Goal: Transaction & Acquisition: Purchase product/service

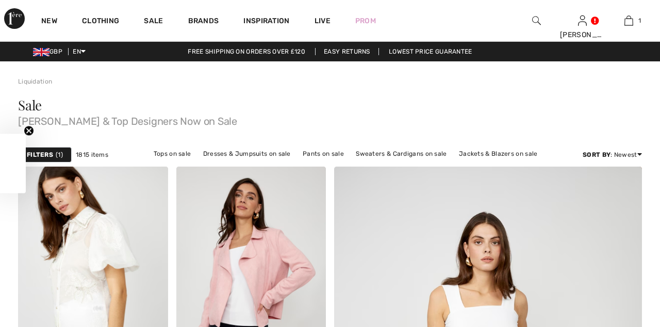
checkbox input "true"
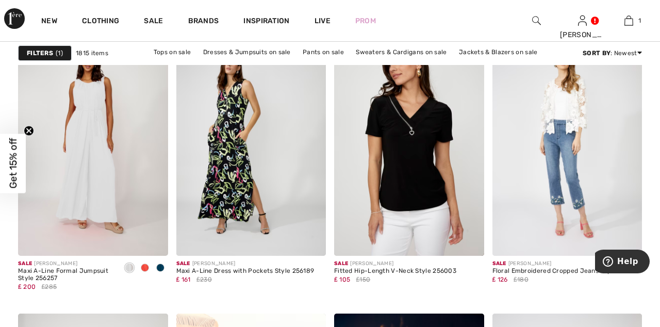
scroll to position [700, 0]
click at [581, 179] on img at bounding box center [567, 144] width 150 height 225
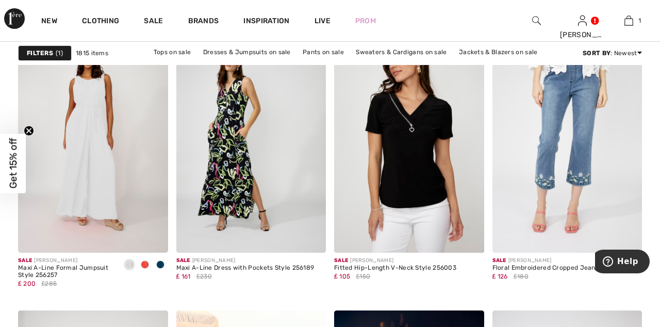
scroll to position [706, 0]
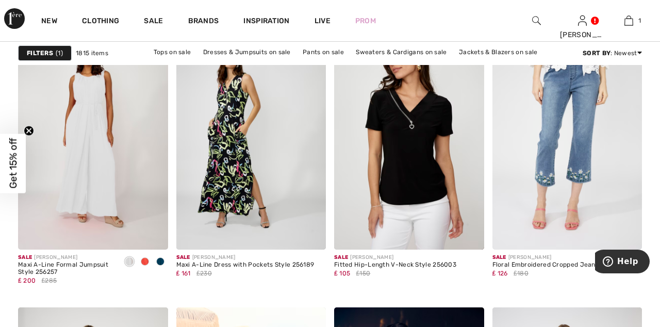
click at [569, 184] on img at bounding box center [567, 137] width 150 height 225
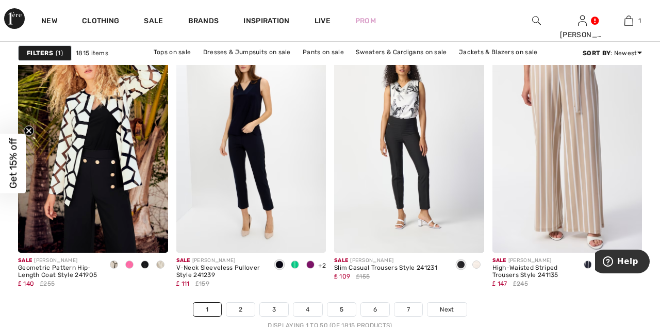
scroll to position [4134, 0]
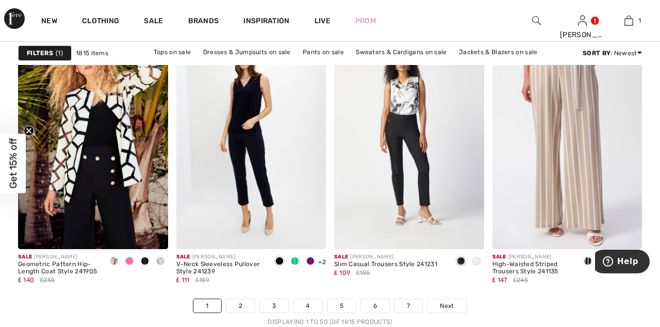
click at [446, 307] on span "Next" at bounding box center [447, 305] width 14 height 9
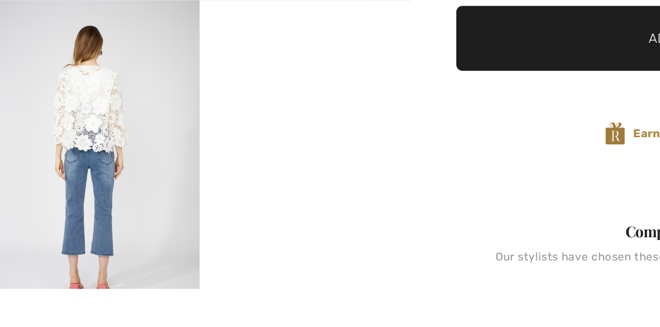
scroll to position [161, 0]
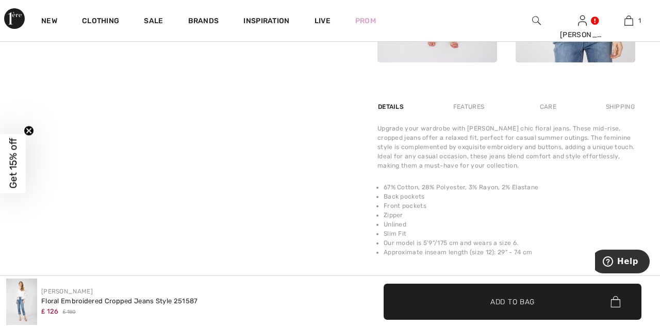
scroll to position [606, 0]
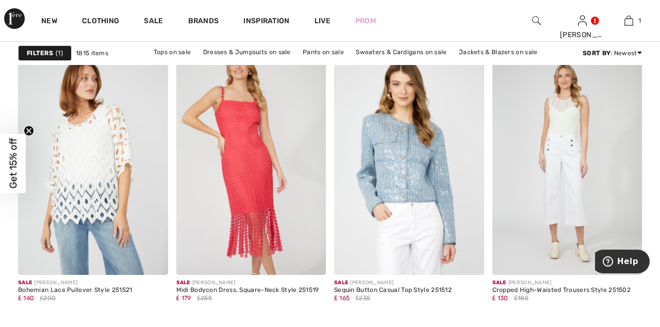
scroll to position [1920, 0]
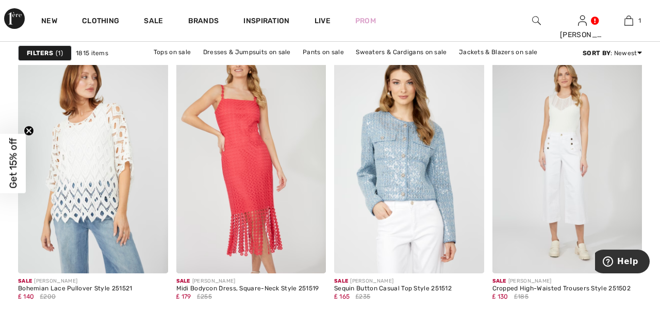
click at [403, 172] on img at bounding box center [409, 160] width 150 height 225
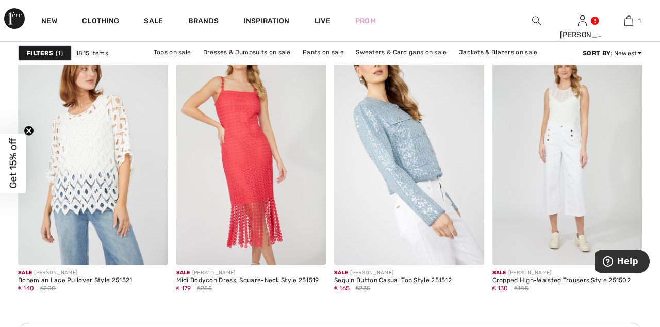
scroll to position [1968, 0]
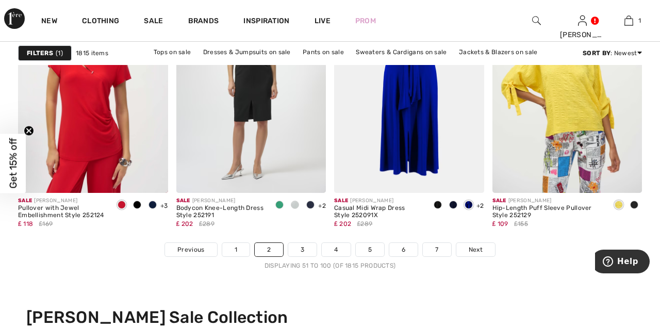
click at [474, 247] on span "Next" at bounding box center [476, 249] width 14 height 9
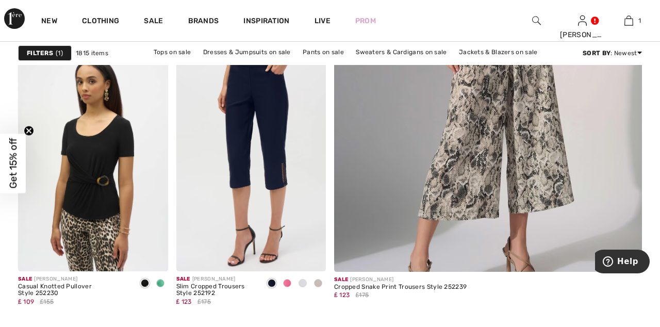
scroll to position [401, 0]
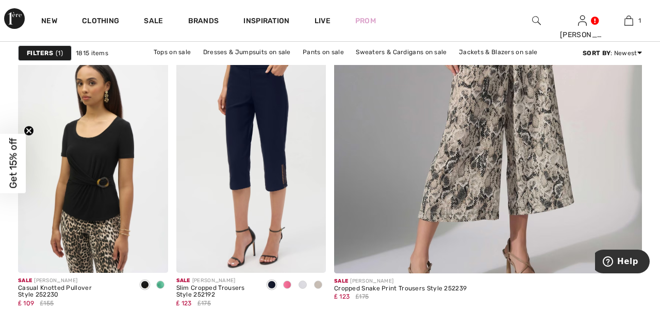
click at [274, 123] on img at bounding box center [251, 160] width 150 height 225
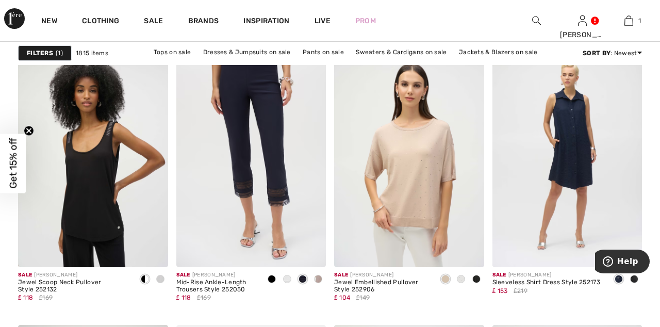
scroll to position [1644, 0]
click at [269, 179] on img at bounding box center [251, 154] width 150 height 225
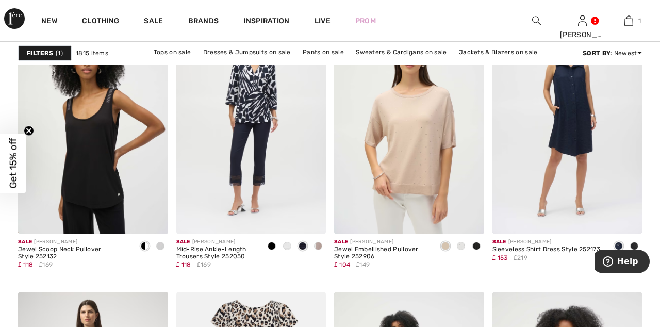
scroll to position [1692, 0]
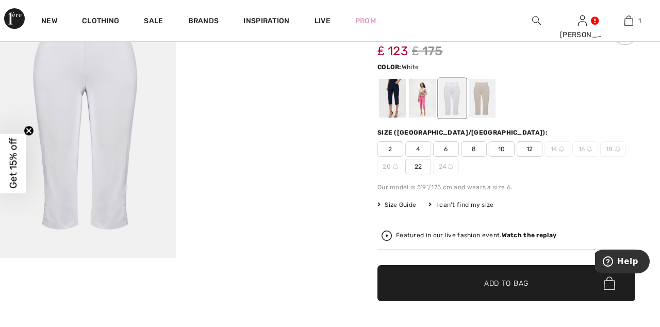
scroll to position [84, 0]
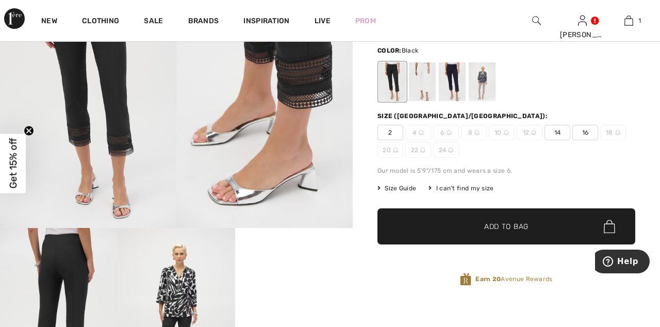
scroll to position [98, 0]
click at [560, 131] on span "14" at bounding box center [557, 132] width 26 height 15
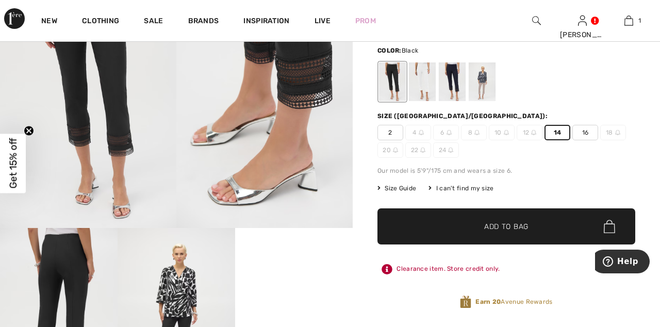
click at [510, 227] on span "Add to Bag" at bounding box center [506, 226] width 44 height 11
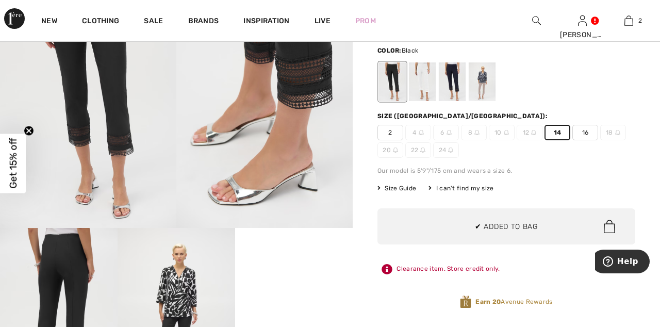
scroll to position [0, 0]
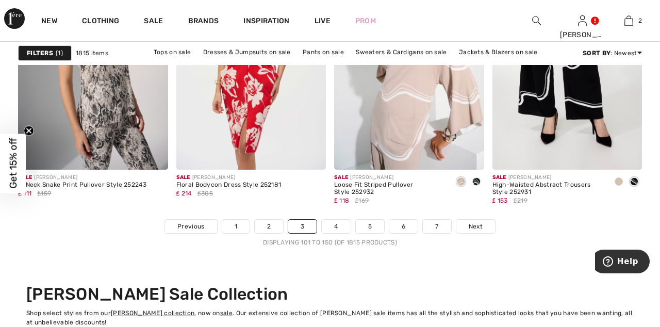
click at [473, 225] on span "Next" at bounding box center [476, 226] width 14 height 9
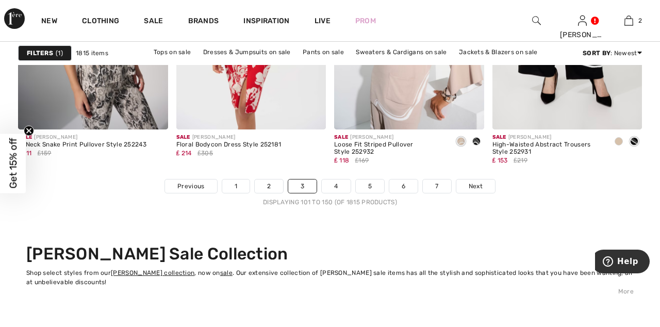
scroll to position [4262, 0]
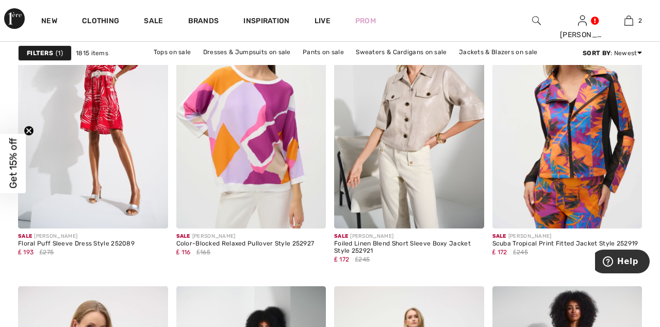
scroll to position [2918, 0]
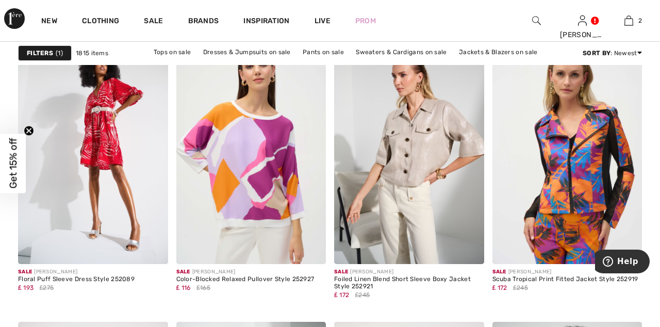
click at [420, 159] on img at bounding box center [409, 151] width 150 height 225
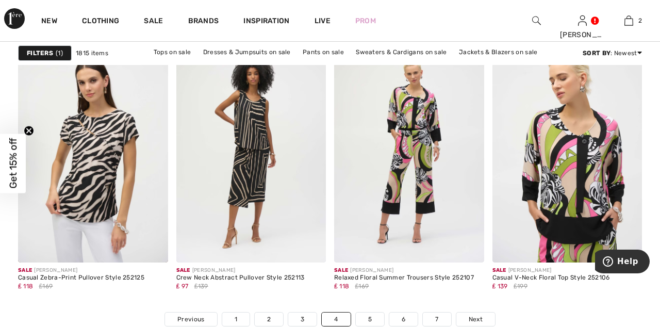
scroll to position [4122, 0]
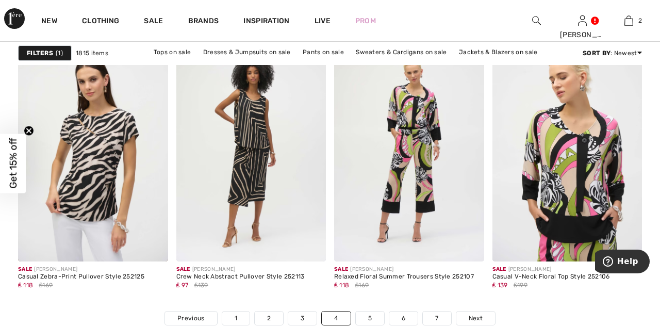
click at [473, 320] on span "Next" at bounding box center [476, 317] width 14 height 9
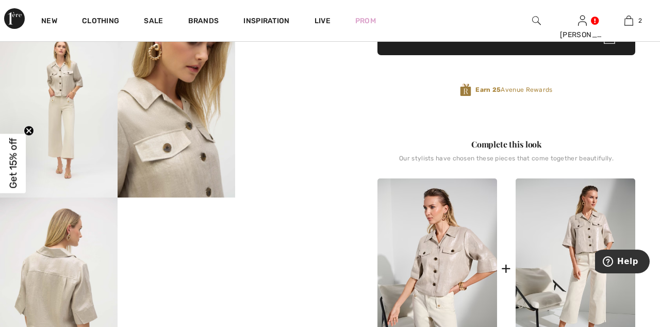
scroll to position [353, 0]
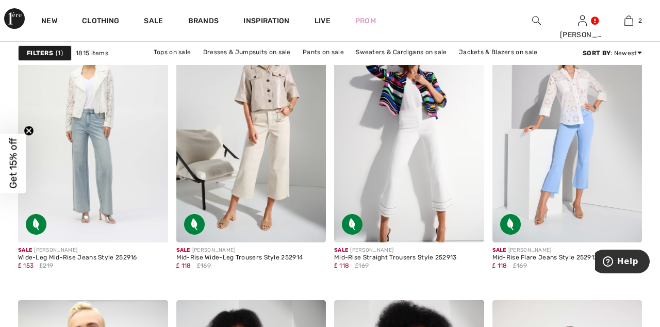
scroll to position [3860, 0]
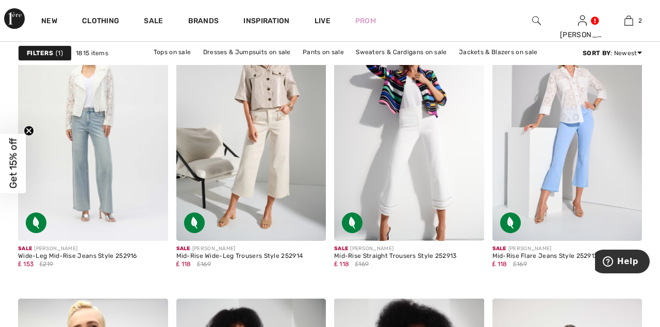
click at [578, 206] on img at bounding box center [567, 128] width 150 height 225
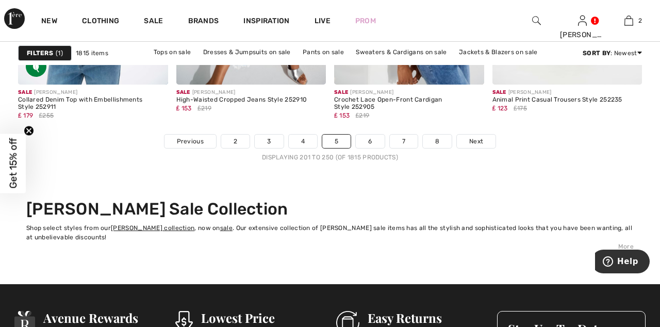
scroll to position [4302, 0]
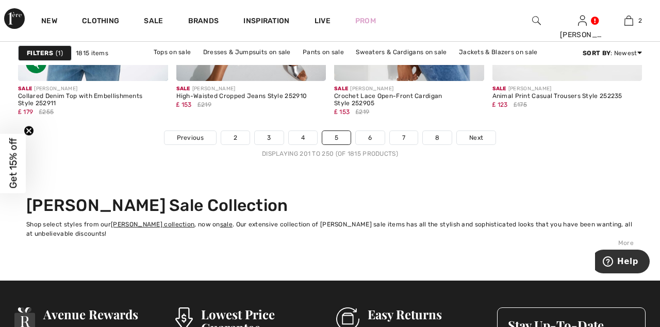
click at [477, 139] on span "Next" at bounding box center [476, 137] width 14 height 9
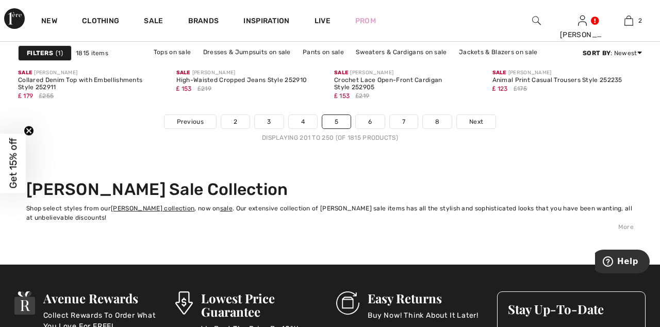
scroll to position [4350, 0]
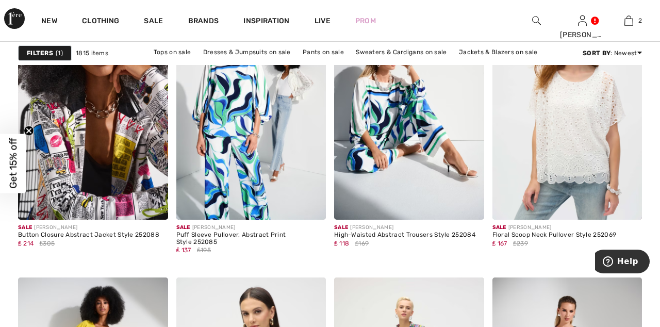
scroll to position [1693, 0]
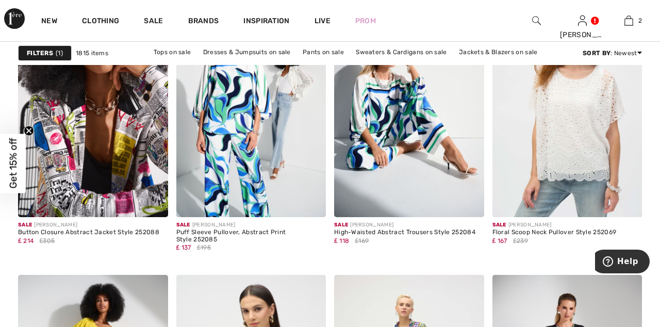
click at [235, 103] on img at bounding box center [251, 104] width 150 height 225
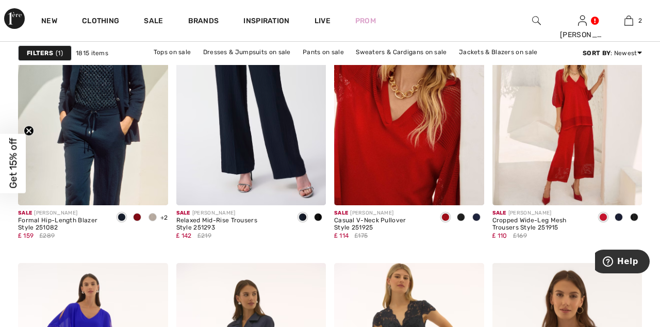
scroll to position [3618, 0]
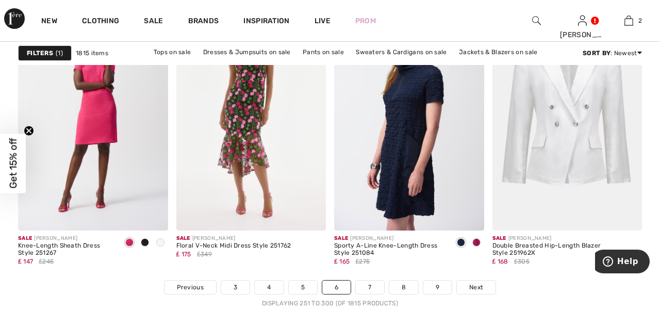
click at [477, 283] on span "Next" at bounding box center [476, 287] width 14 height 9
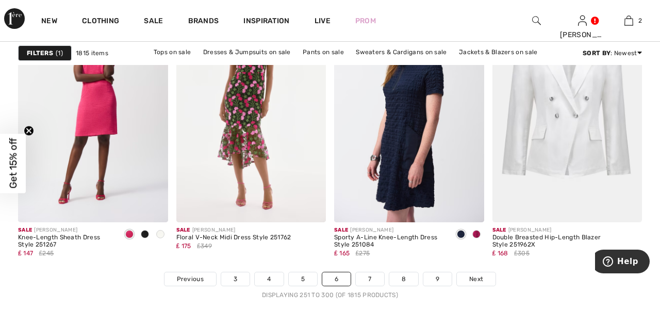
scroll to position [4201, 0]
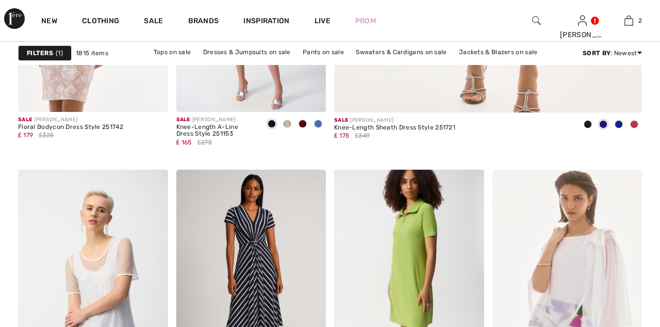
checkbox input "true"
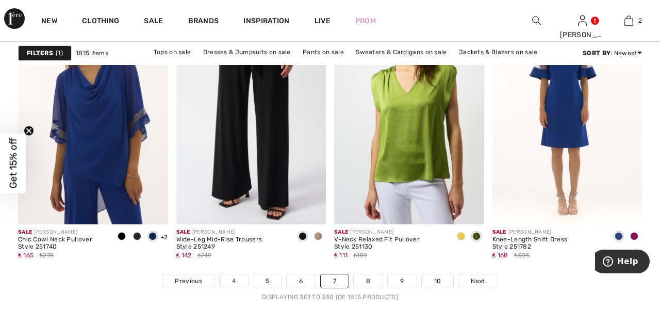
scroll to position [4160, 0]
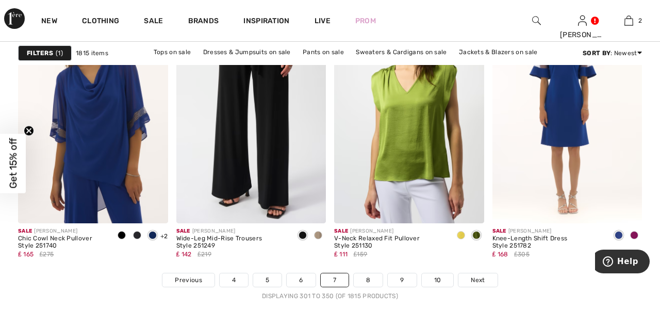
click at [482, 280] on span "Next" at bounding box center [478, 279] width 14 height 9
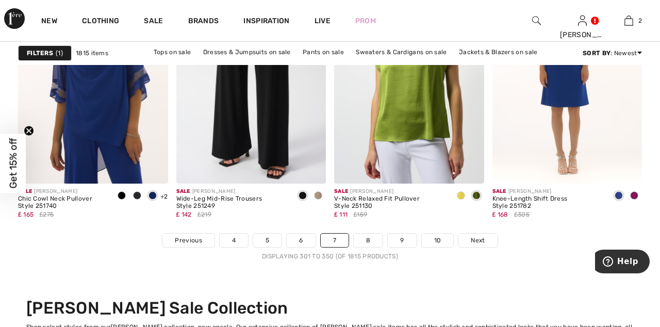
scroll to position [4208, 0]
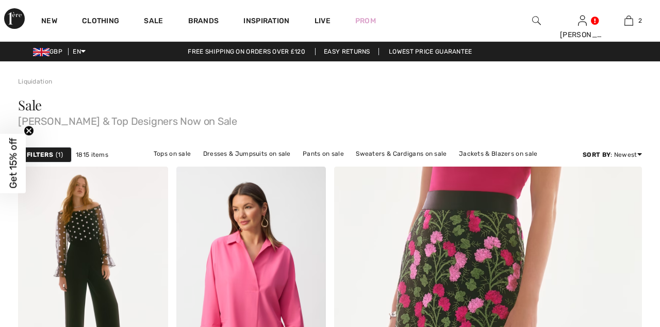
checkbox input "true"
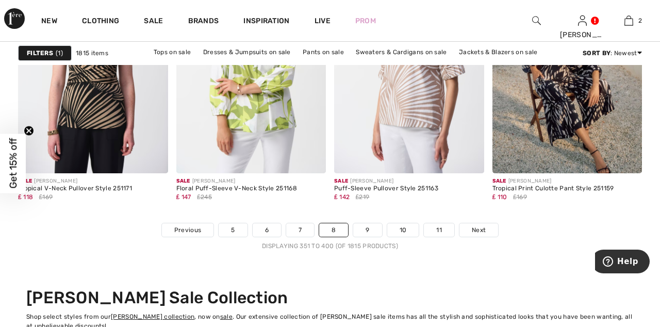
scroll to position [4211, 0]
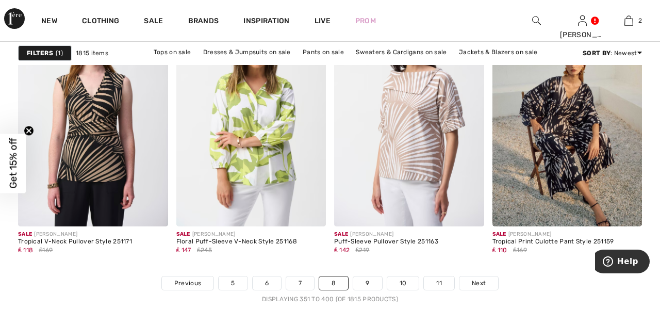
click at [475, 284] on span "Next" at bounding box center [479, 282] width 14 height 9
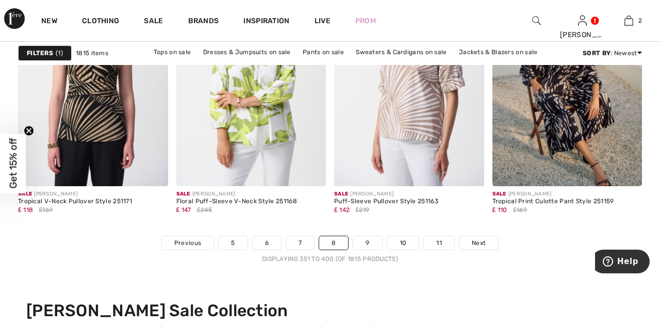
scroll to position [4205, 0]
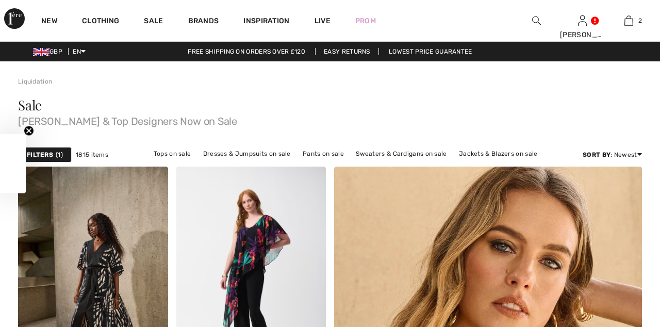
scroll to position [474, 0]
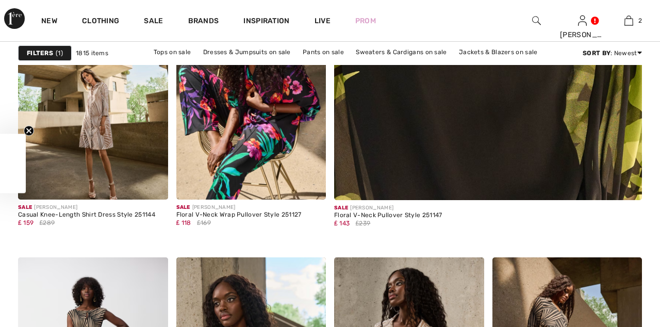
checkbox input "true"
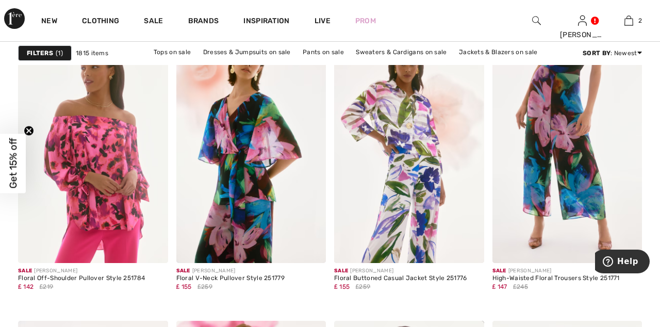
scroll to position [3556, 0]
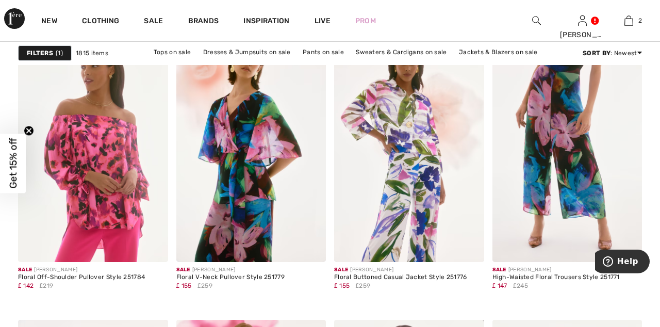
click at [249, 148] on img at bounding box center [251, 149] width 150 height 225
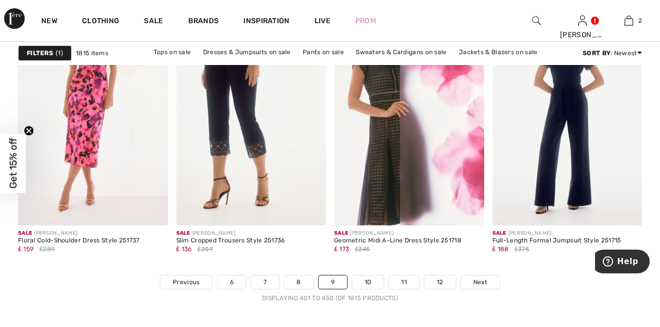
scroll to position [4160, 0]
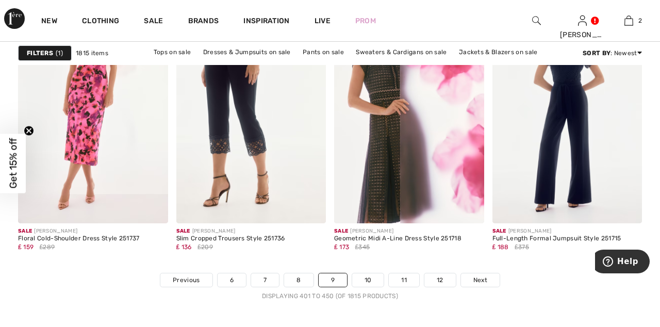
click at [483, 279] on span "Next" at bounding box center [480, 279] width 14 height 9
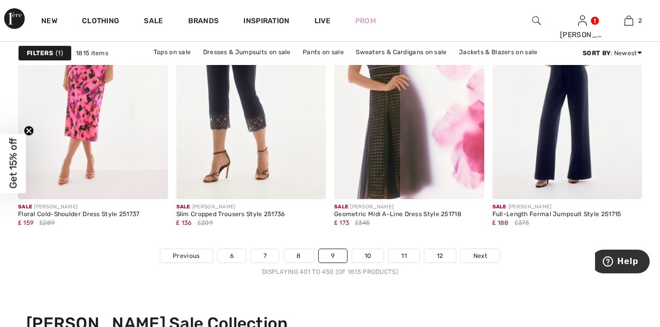
scroll to position [4208, 0]
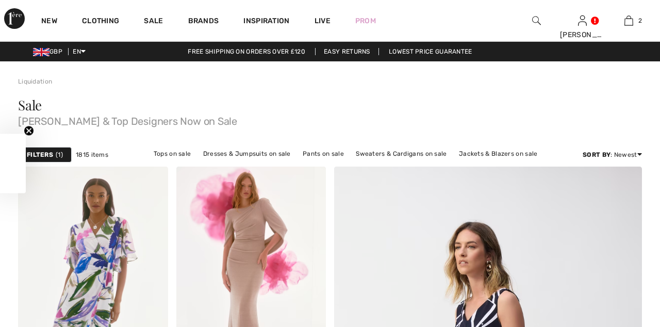
checkbox input "true"
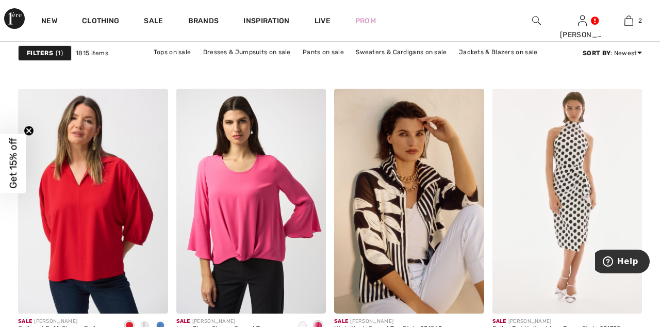
scroll to position [3504, 0]
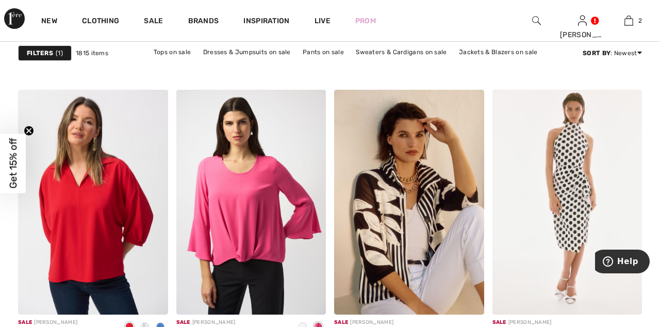
click at [409, 187] on img at bounding box center [409, 202] width 150 height 225
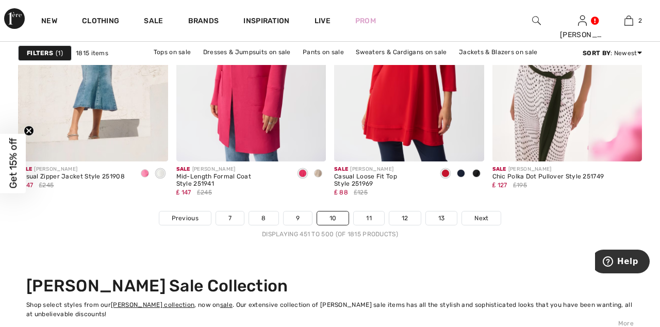
scroll to position [4238, 0]
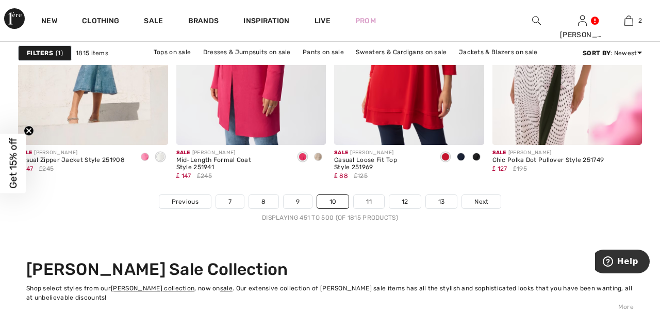
click at [633, 119] on span at bounding box center [626, 129] width 21 height 21
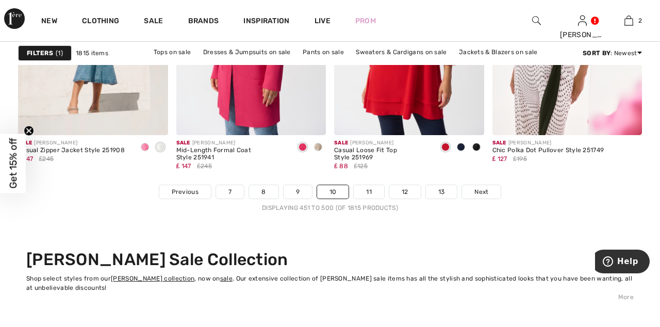
click at [482, 187] on span "Next" at bounding box center [481, 191] width 14 height 9
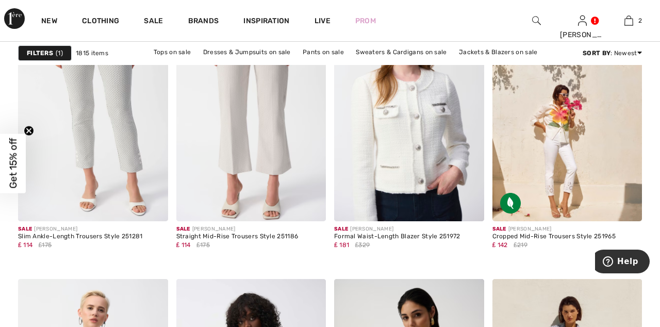
scroll to position [1690, 0]
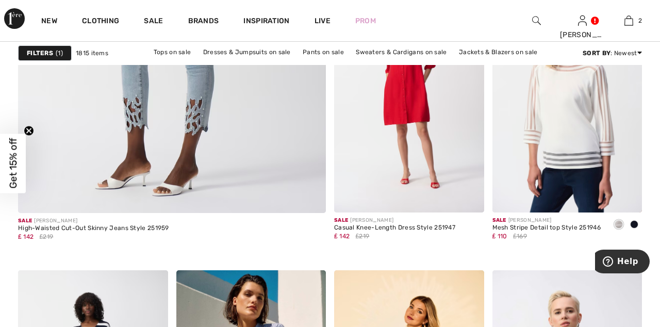
scroll to position [2652, 0]
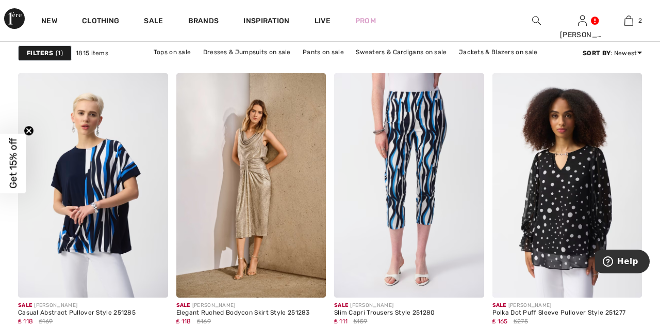
scroll to position [4086, 0]
click at [427, 143] on img at bounding box center [409, 185] width 150 height 225
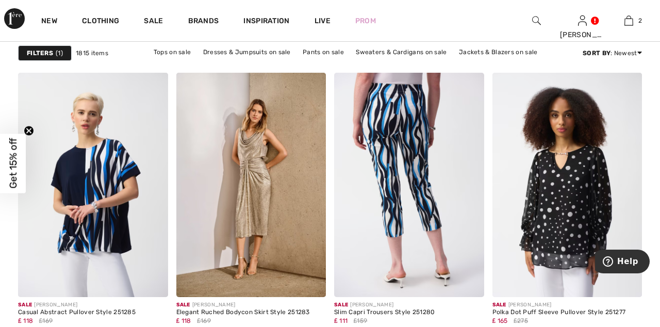
scroll to position [4134, 0]
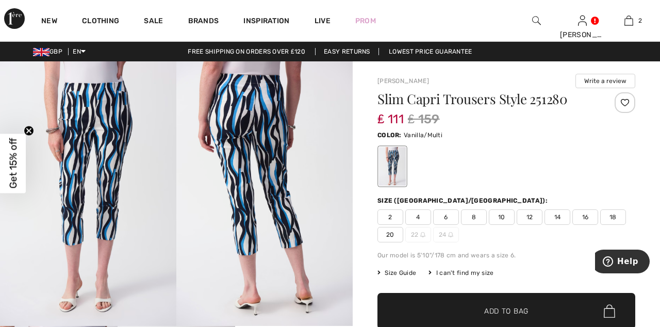
click at [559, 214] on span "14" at bounding box center [557, 216] width 26 height 15
click at [523, 307] on span "Add to Bag" at bounding box center [506, 311] width 44 height 11
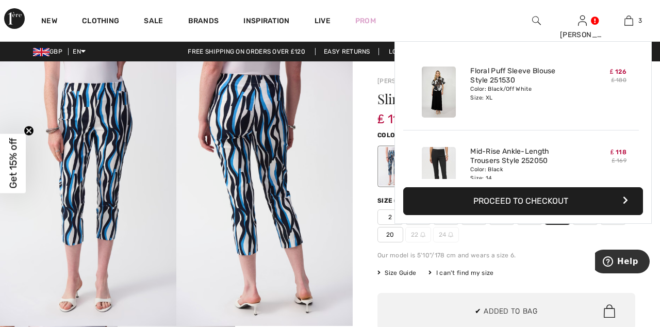
scroll to position [112, 0]
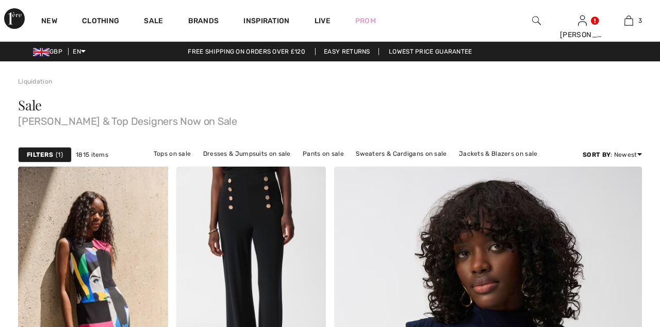
click at [502, 23] on div "New Clothing Sale Brands Inspiration Live Prom Sharon Hi, Sharon! 570 Reward po…" at bounding box center [330, 20] width 660 height 41
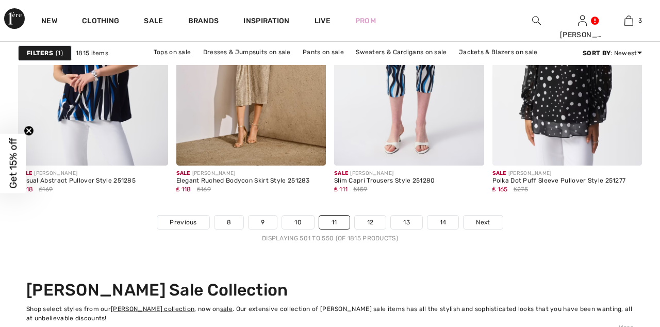
scroll to position [4217, 0]
checkbox input "true"
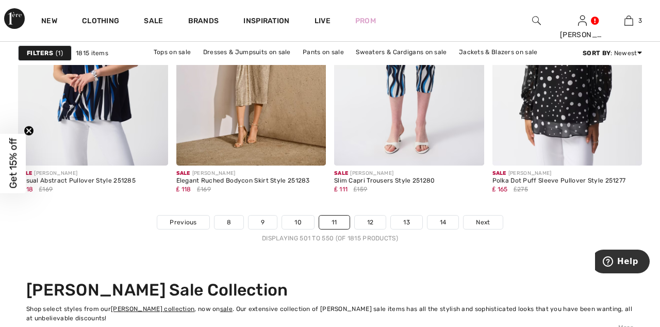
scroll to position [0, 0]
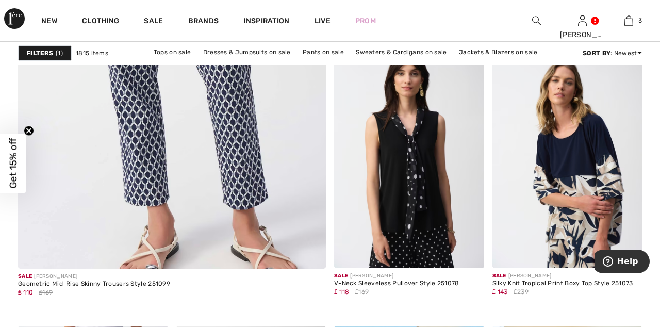
scroll to position [2593, 0]
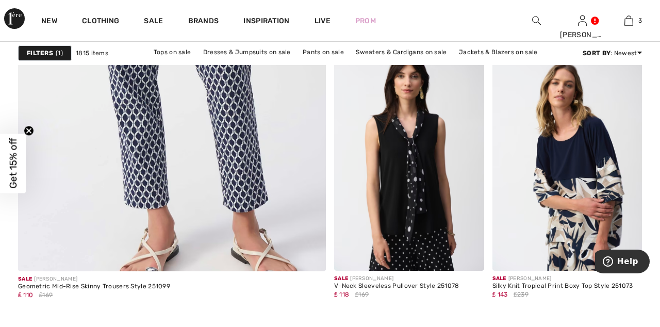
click at [590, 191] on img at bounding box center [567, 158] width 150 height 225
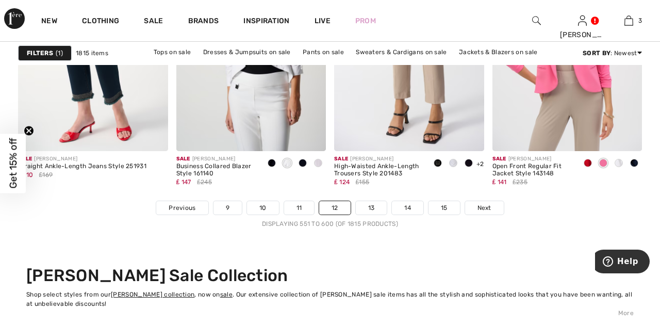
scroll to position [4235, 0]
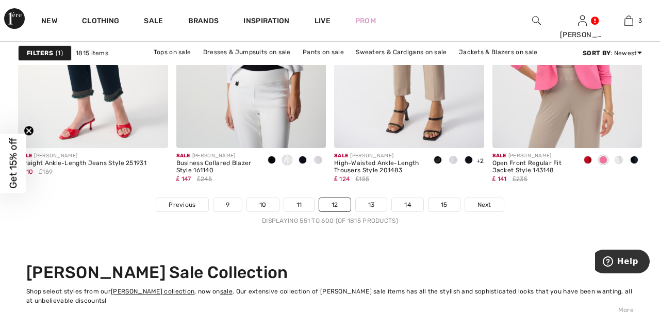
click at [482, 201] on span "Next" at bounding box center [484, 204] width 14 height 9
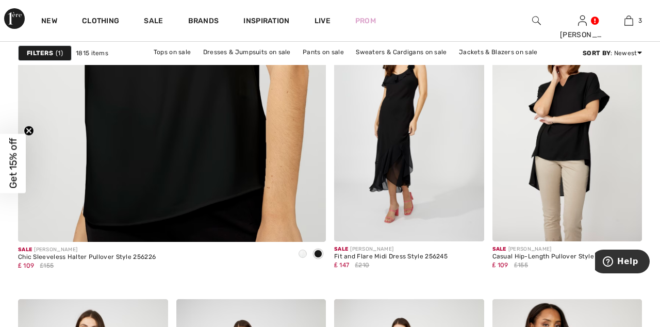
scroll to position [2602, 0]
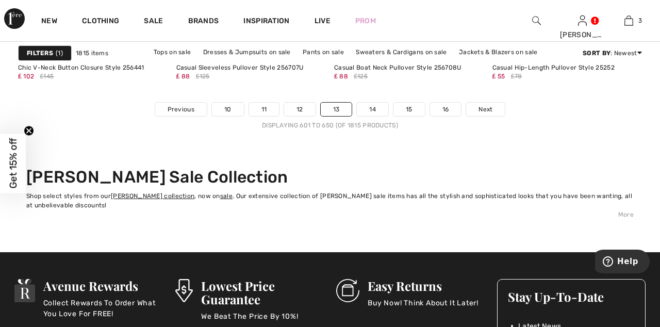
click at [484, 105] on span "Next" at bounding box center [485, 109] width 14 height 9
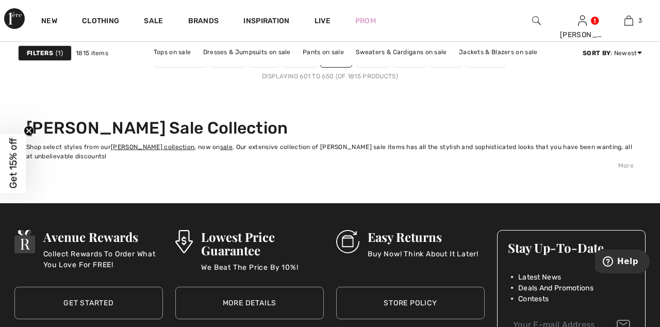
scroll to position [4348, 0]
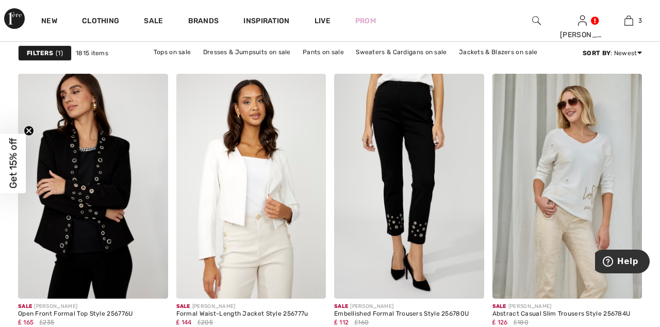
scroll to position [1611, 0]
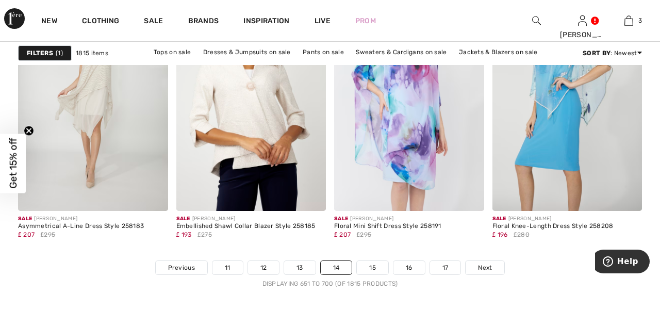
click at [485, 267] on span "Next" at bounding box center [485, 267] width 14 height 9
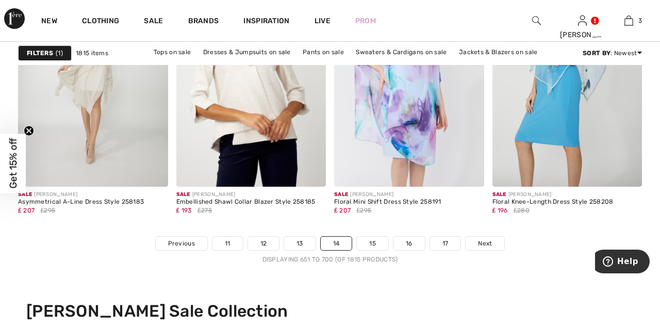
scroll to position [4221, 0]
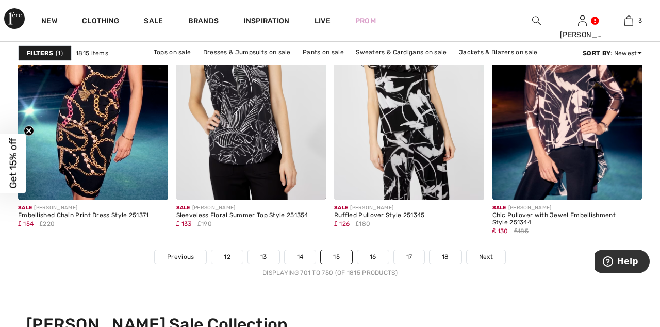
scroll to position [4187, 0]
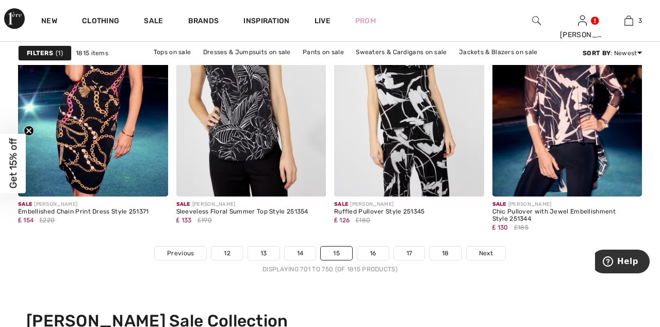
click at [489, 250] on span "Next" at bounding box center [486, 253] width 14 height 9
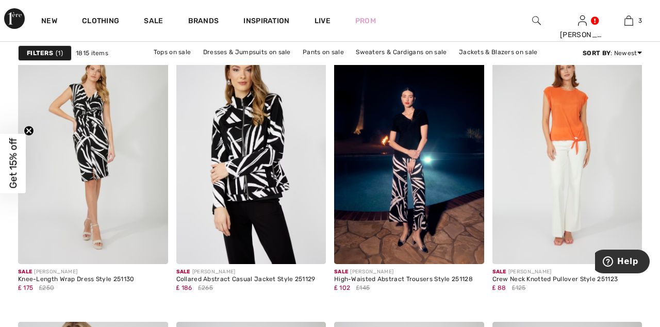
scroll to position [1365, 0]
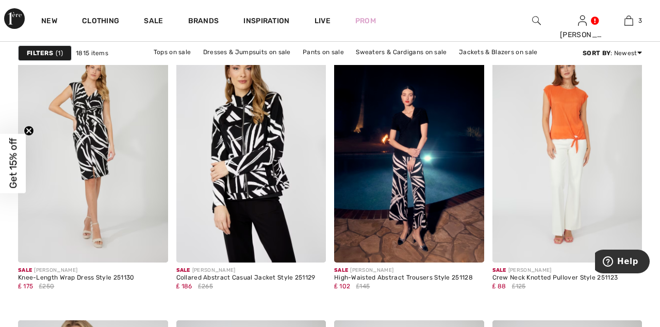
click at [261, 150] on img at bounding box center [251, 150] width 150 height 225
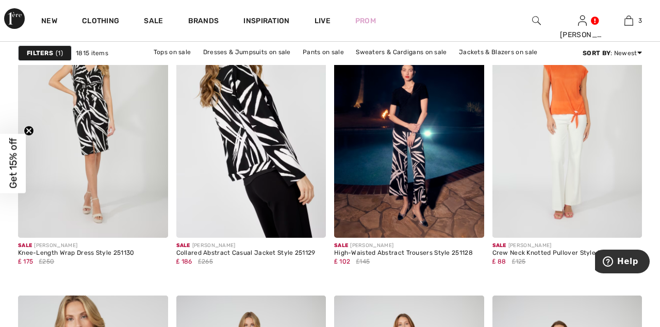
scroll to position [1414, 0]
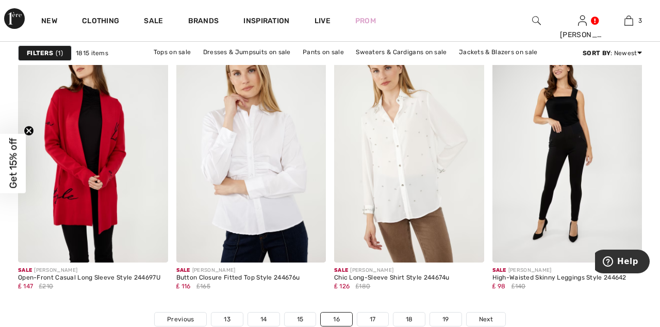
click at [486, 316] on span "Next" at bounding box center [486, 319] width 14 height 9
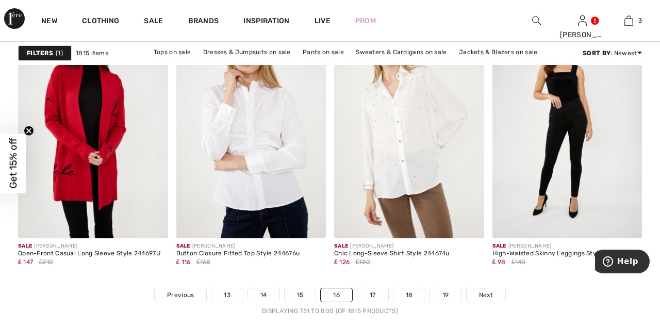
scroll to position [4169, 0]
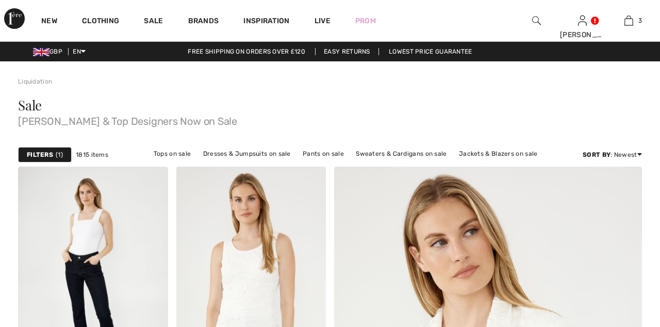
checkbox input "true"
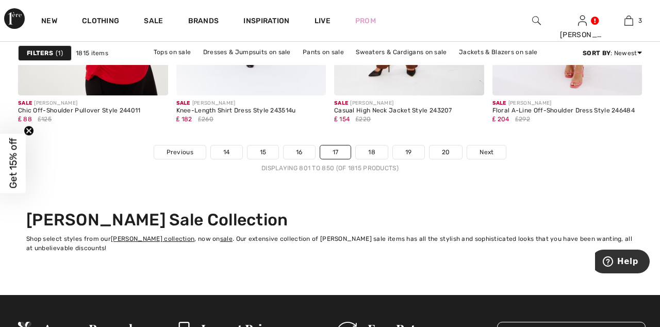
scroll to position [4286, 0]
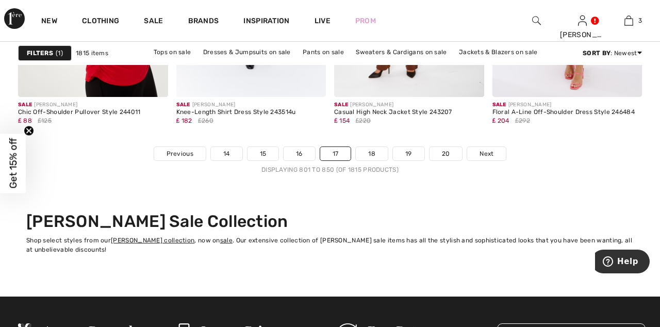
click at [489, 150] on span "Next" at bounding box center [486, 153] width 14 height 9
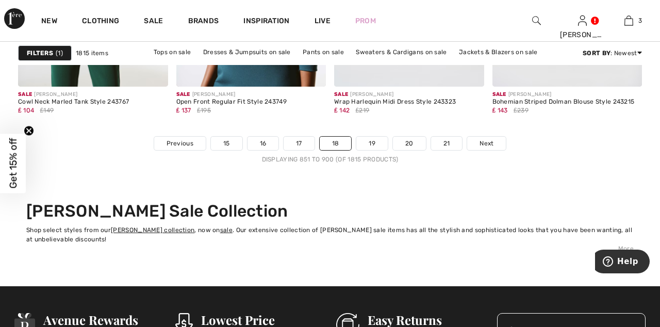
scroll to position [4300, 0]
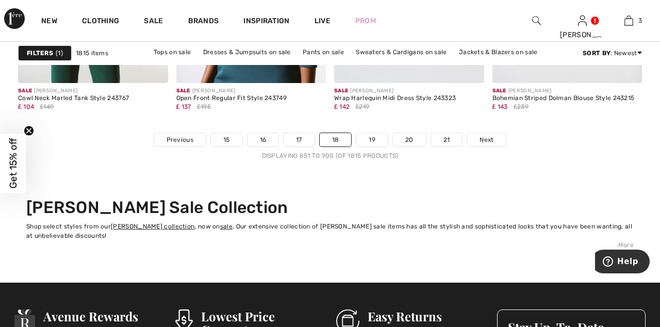
click at [488, 139] on span "Next" at bounding box center [486, 139] width 14 height 9
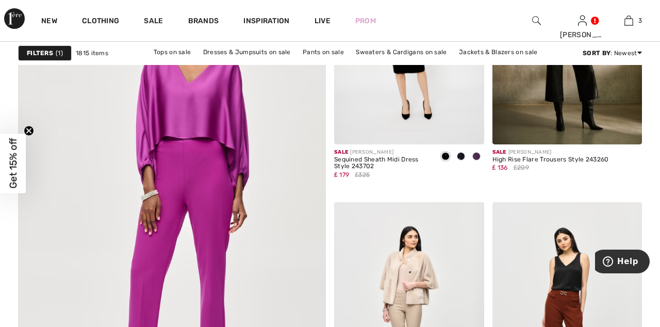
scroll to position [2441, 0]
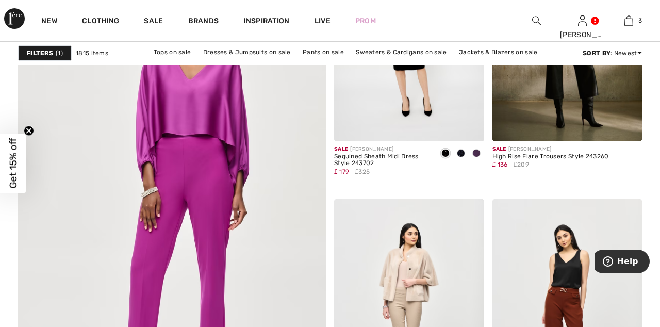
click at [209, 188] on img at bounding box center [171, 193] width 369 height 554
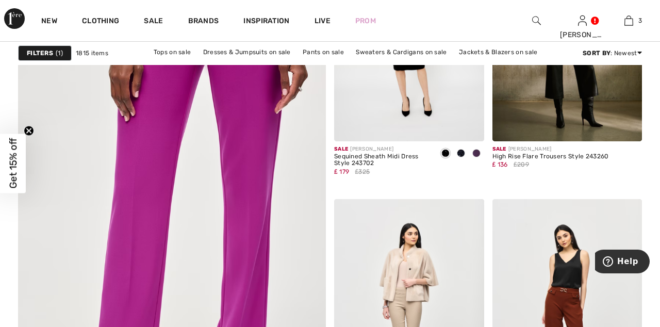
scroll to position [2489, 0]
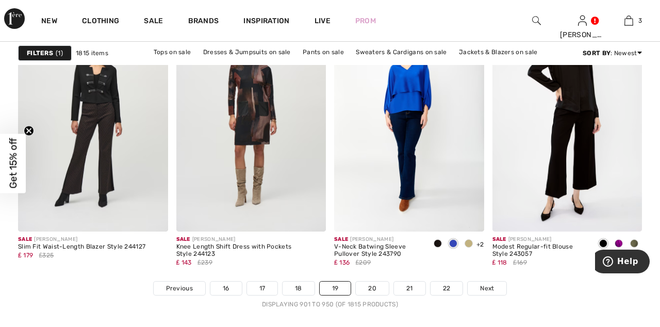
click at [482, 284] on span "Next" at bounding box center [487, 288] width 14 height 9
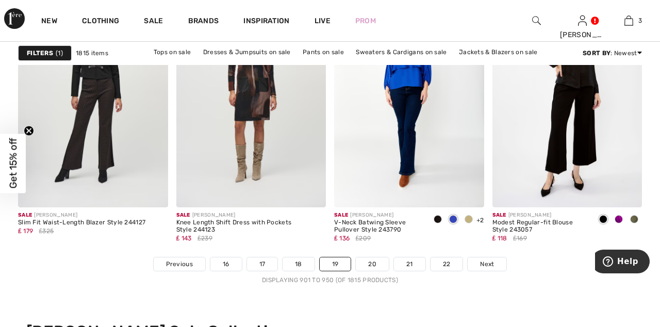
scroll to position [4200, 0]
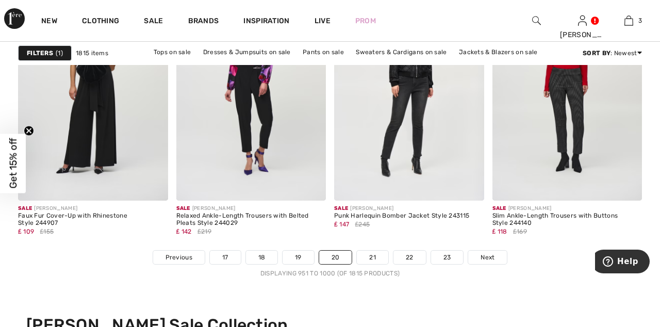
scroll to position [4182, 0]
click at [492, 253] on span "Next" at bounding box center [488, 257] width 14 height 9
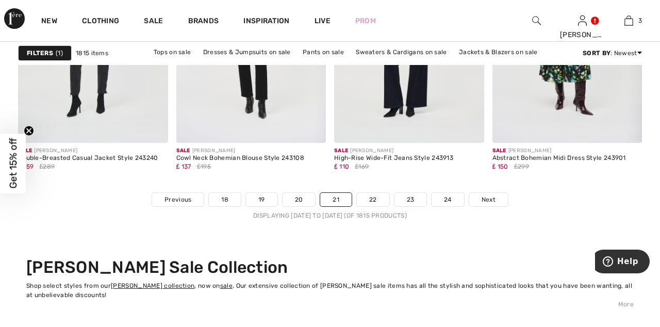
click at [486, 195] on span "Next" at bounding box center [489, 199] width 14 height 9
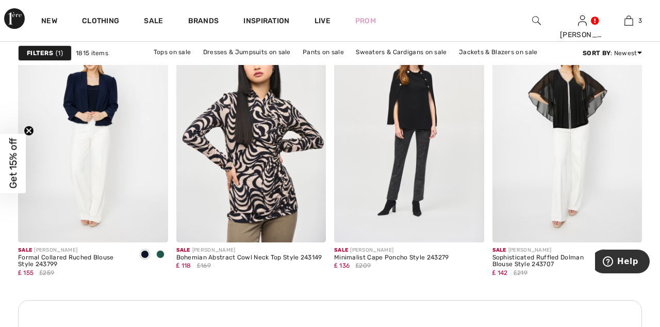
scroll to position [1952, 0]
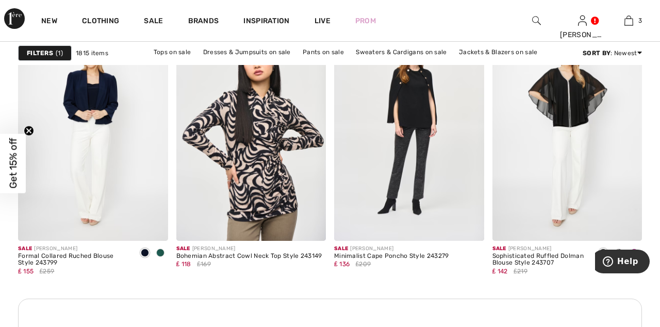
click at [419, 129] on img at bounding box center [409, 128] width 150 height 225
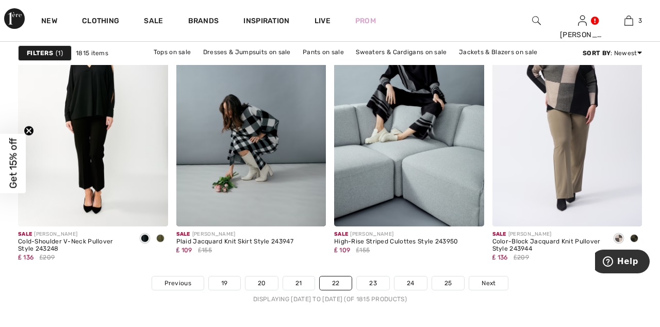
scroll to position [4159, 0]
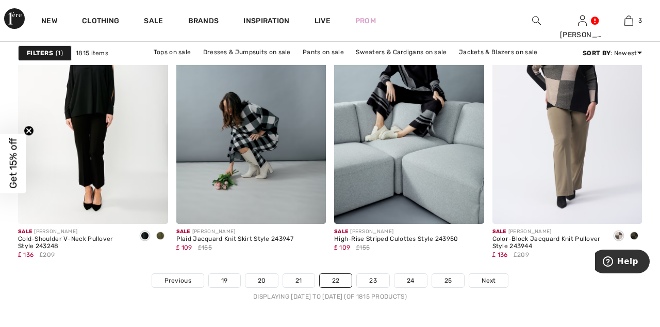
click at [488, 279] on span "Next" at bounding box center [489, 280] width 14 height 9
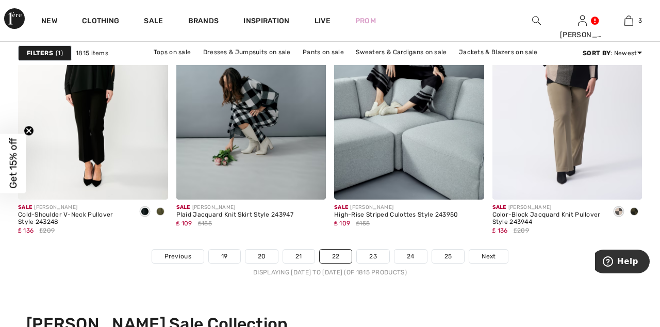
scroll to position [4208, 0]
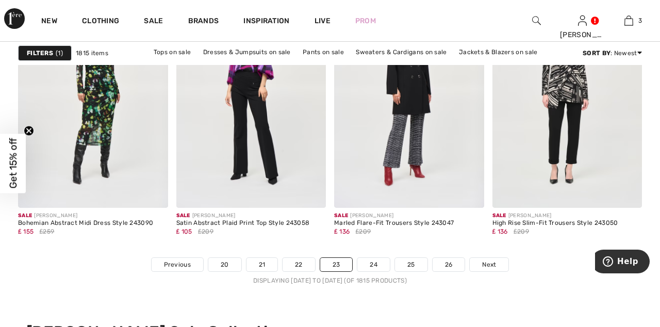
click at [488, 261] on span "Next" at bounding box center [489, 264] width 14 height 9
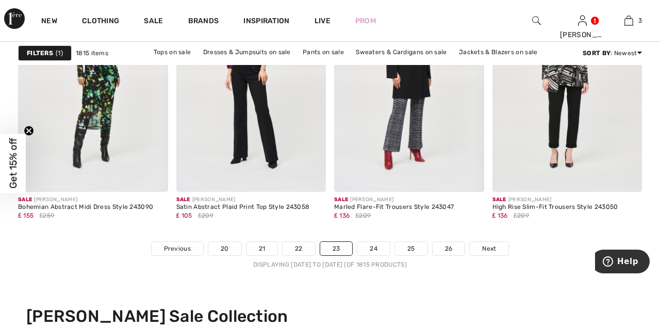
scroll to position [4224, 0]
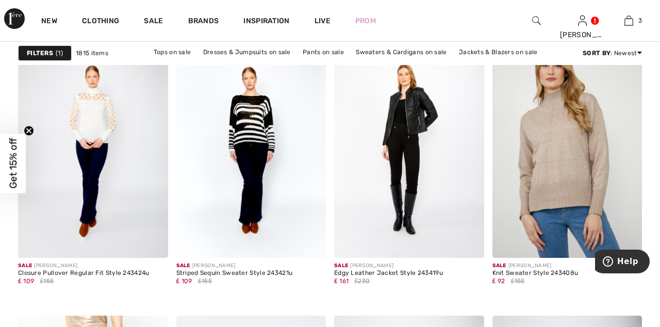
scroll to position [3835, 0]
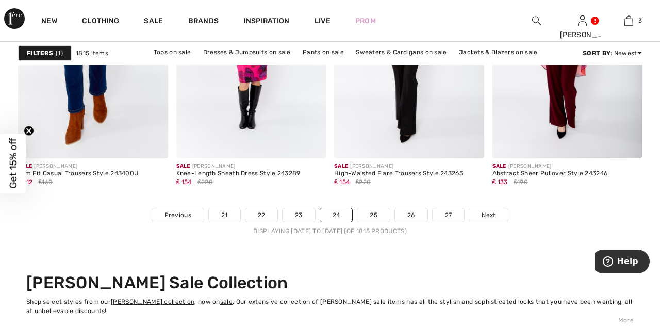
click at [495, 211] on link "Next" at bounding box center [488, 214] width 39 height 13
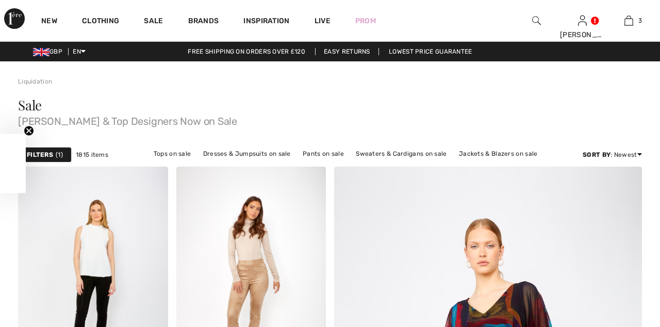
checkbox input "true"
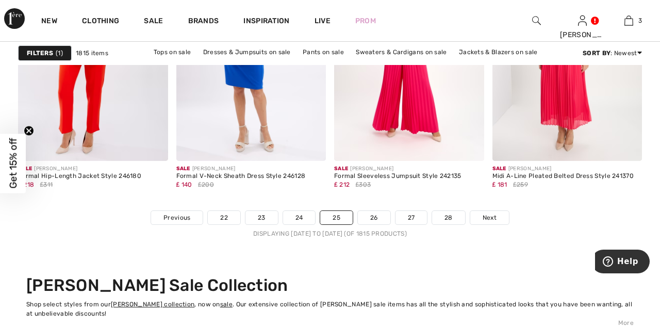
scroll to position [4225, 0]
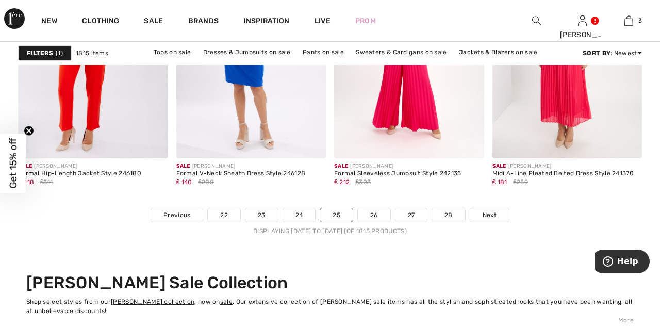
click at [493, 213] on span "Next" at bounding box center [490, 214] width 14 height 9
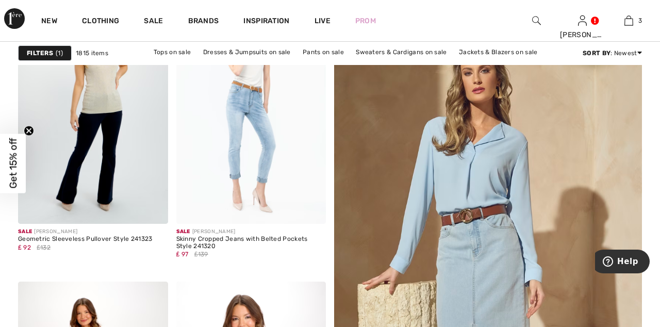
scroll to position [168, 0]
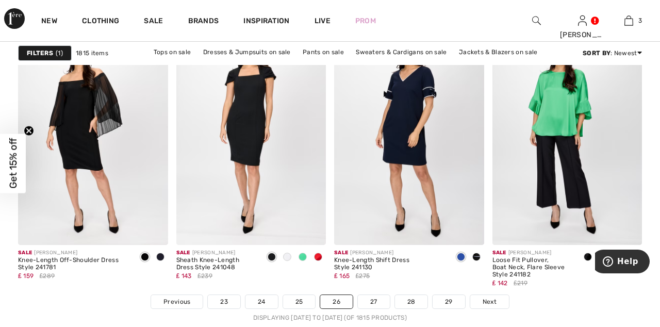
click at [491, 304] on span "Next" at bounding box center [490, 301] width 14 height 9
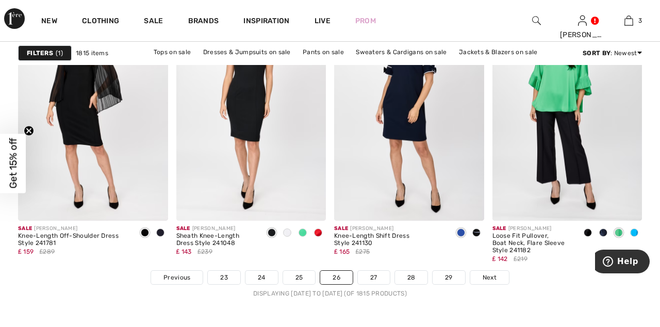
scroll to position [4187, 0]
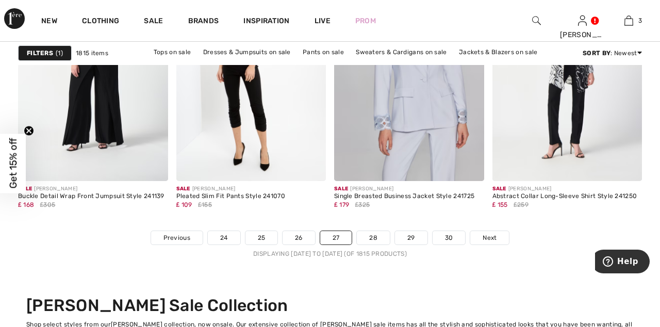
scroll to position [4203, 0]
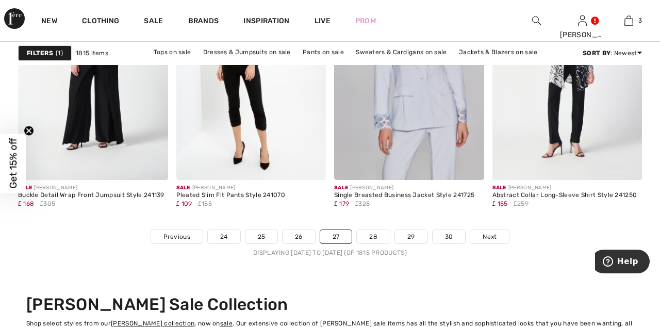
click at [491, 241] on link "Next" at bounding box center [489, 236] width 39 height 13
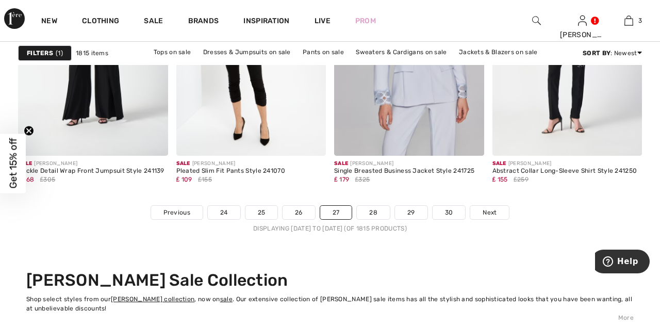
scroll to position [4251, 0]
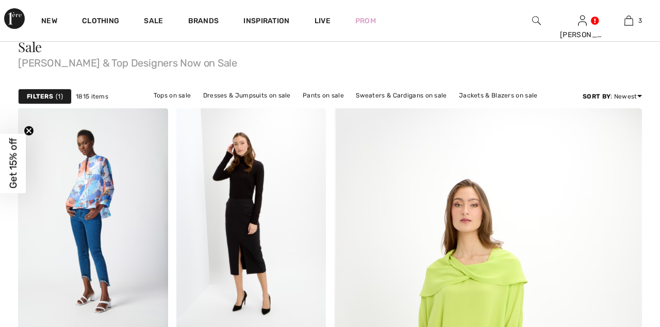
scroll to position [61, 0]
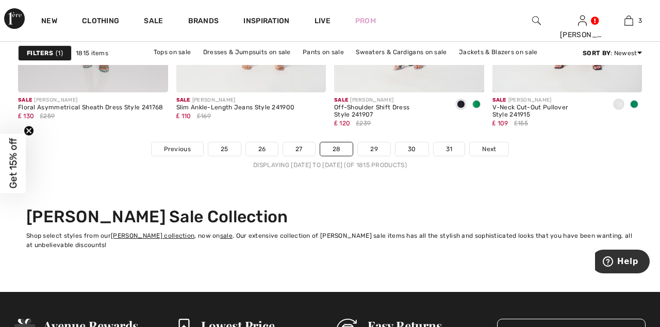
click at [488, 150] on span "Next" at bounding box center [489, 148] width 14 height 9
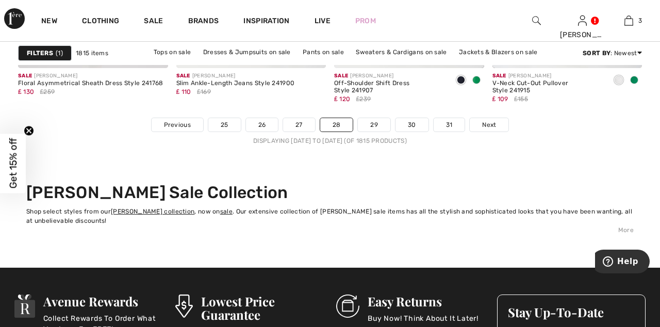
scroll to position [4339, 0]
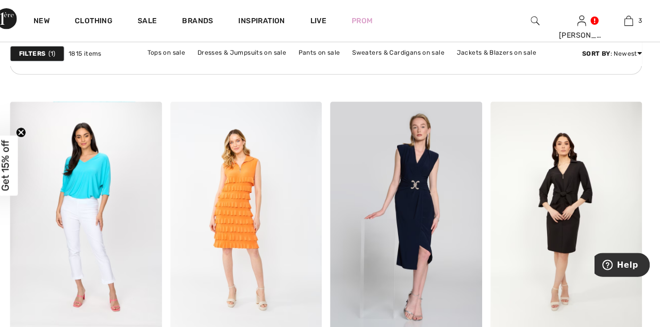
scroll to position [3482, 0]
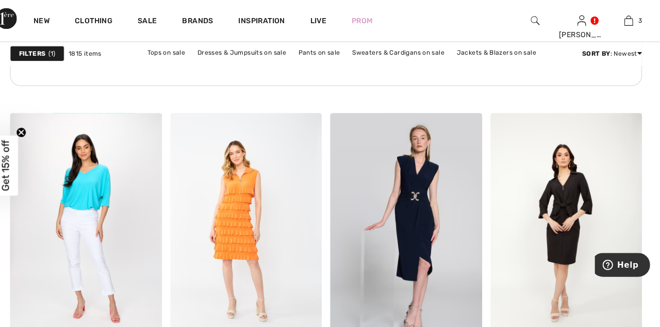
click at [638, 18] on span "3" at bounding box center [640, 20] width 4 height 9
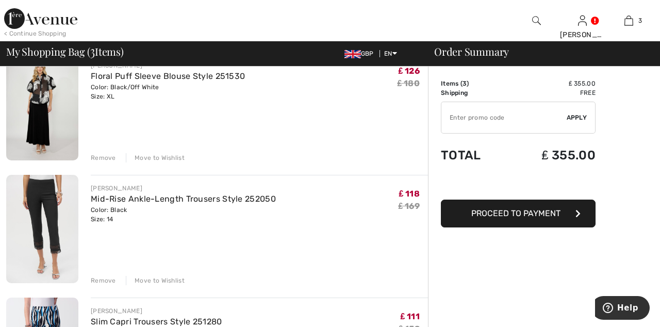
scroll to position [100, 0]
